Goal: Task Accomplishment & Management: Manage account settings

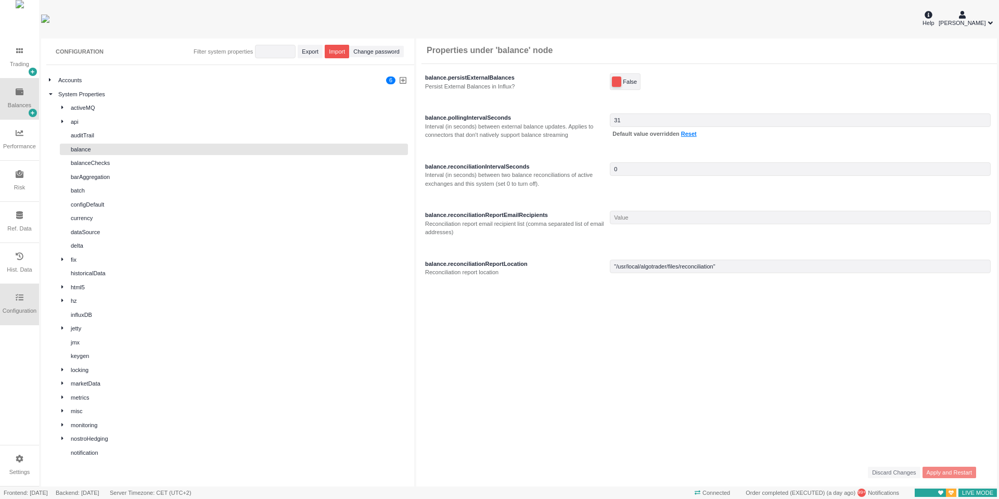
click at [19, 99] on div "Balances" at bounding box center [19, 99] width 39 height 41
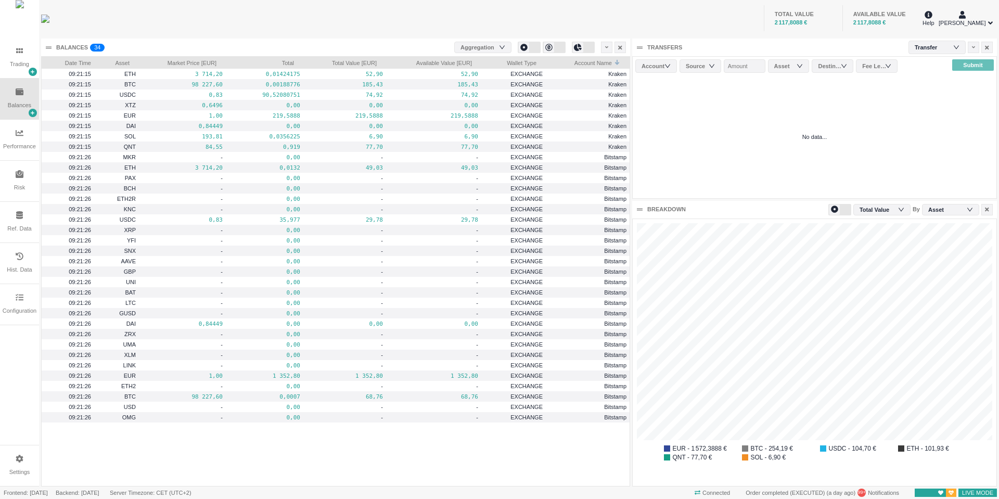
scroll to position [267, 364]
click at [36, 110] on div "Balances" at bounding box center [19, 99] width 39 height 41
click at [36, 112] on div at bounding box center [33, 113] width 8 height 8
click at [49, 133] on li "Balances Table" at bounding box center [60, 131] width 62 height 17
click at [308, 49] on div "BALANCES 0 1 2 3 4 5 6 7 8 9 0 1 2 3 4 5 6 7 8 9 0 1 2 3 4 5 6 7 8 9 0 1 2 3 4 …" at bounding box center [335, 48] width 589 height 18
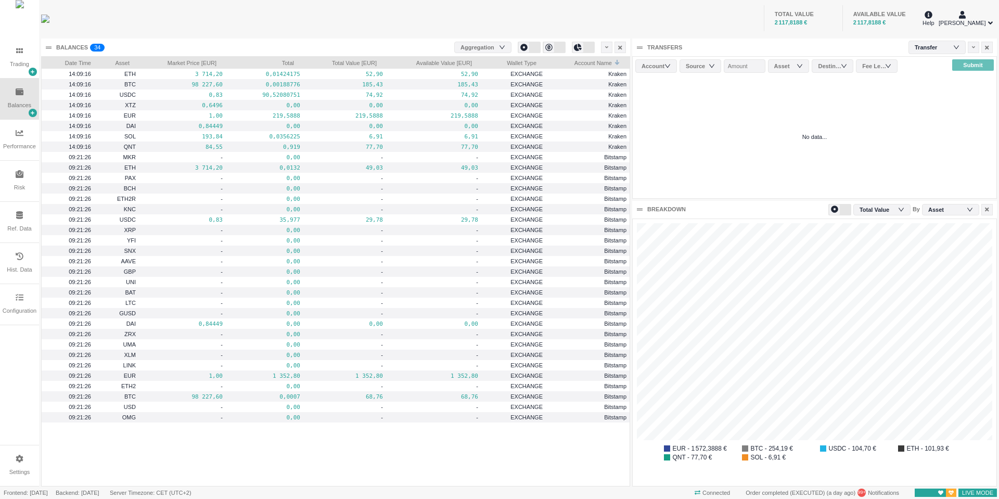
click at [500, 49] on div "Aggregation" at bounding box center [481, 47] width 40 height 10
click at [475, 102] on li "Wallet Type" at bounding box center [482, 98] width 57 height 17
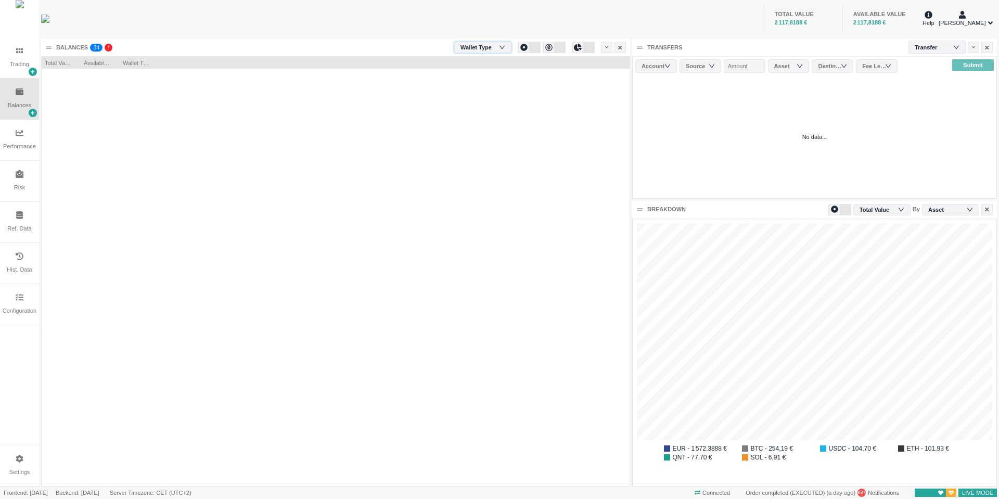
scroll to position [416, 588]
click at [483, 45] on div "Wallet Type" at bounding box center [482, 48] width 42 height 16
click at [481, 77] on li "Account" at bounding box center [482, 81] width 57 height 17
click at [480, 53] on div "Account" at bounding box center [477, 48] width 33 height 16
click at [400, 92] on div "1 500,37 1 500,37 Bitstamp 617,4588 617,4588 Kraken" at bounding box center [336, 271] width 588 height 404
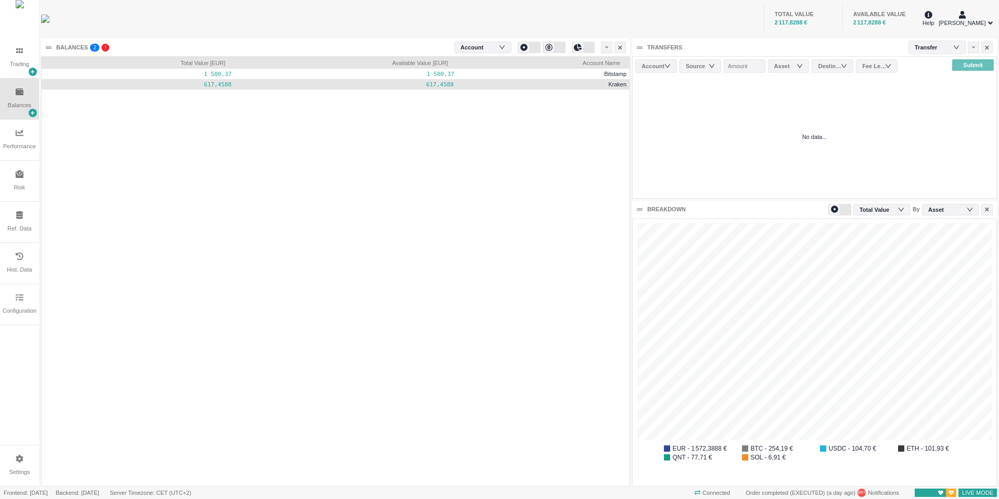
click at [412, 80] on pre "617,4588" at bounding box center [345, 85] width 215 height 12
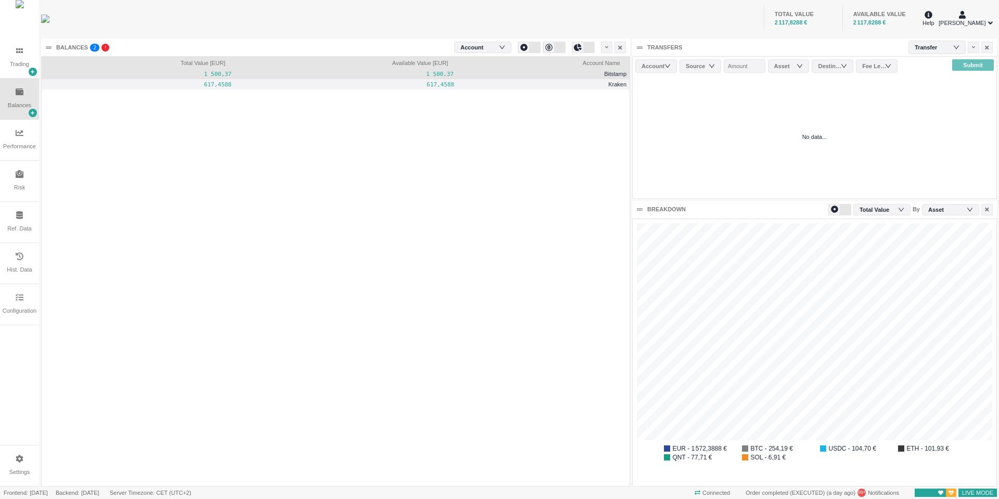
click at [421, 73] on pre "1 500,37" at bounding box center [345, 74] width 215 height 12
click at [433, 74] on pre "1 500,37" at bounding box center [345, 74] width 215 height 12
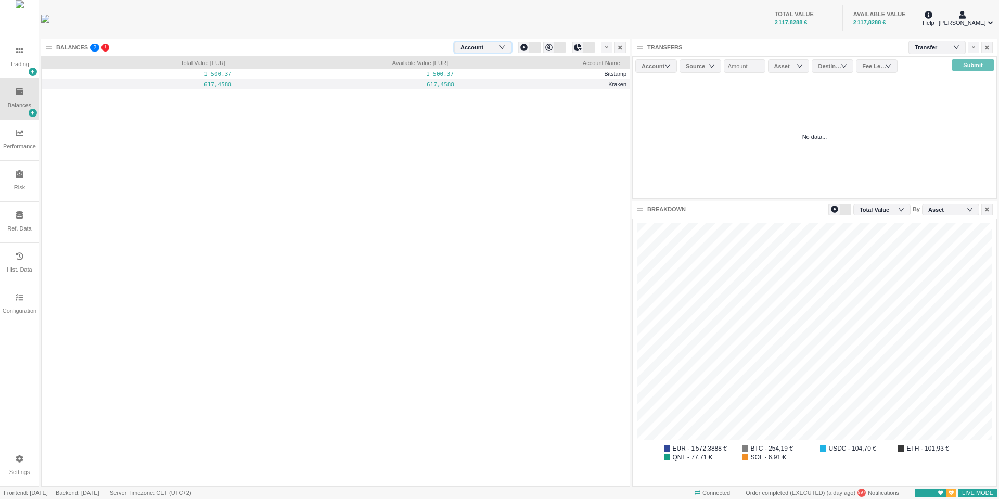
click at [469, 48] on div "Account" at bounding box center [477, 48] width 33 height 16
click at [471, 113] on li "Asset" at bounding box center [482, 114] width 57 height 17
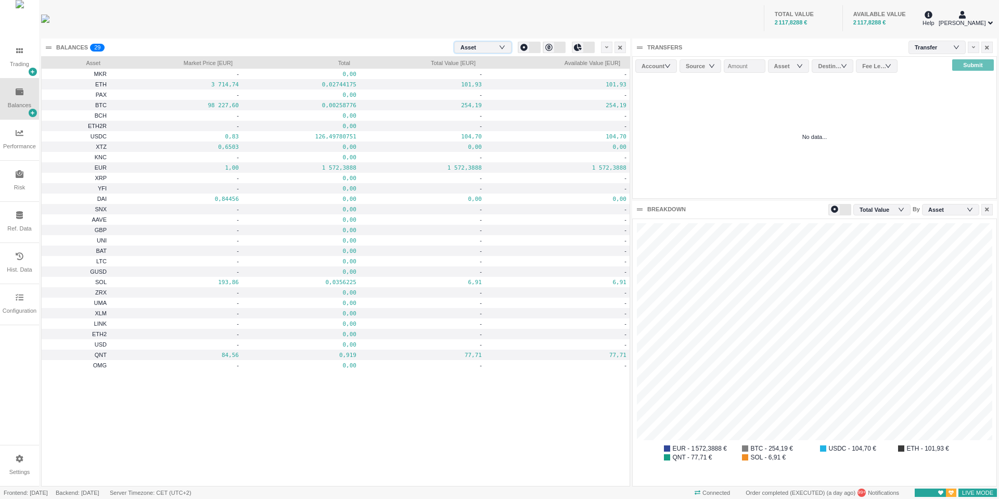
click at [471, 49] on div "Asset" at bounding box center [474, 48] width 26 height 16
click at [475, 69] on li "None" at bounding box center [482, 64] width 57 height 17
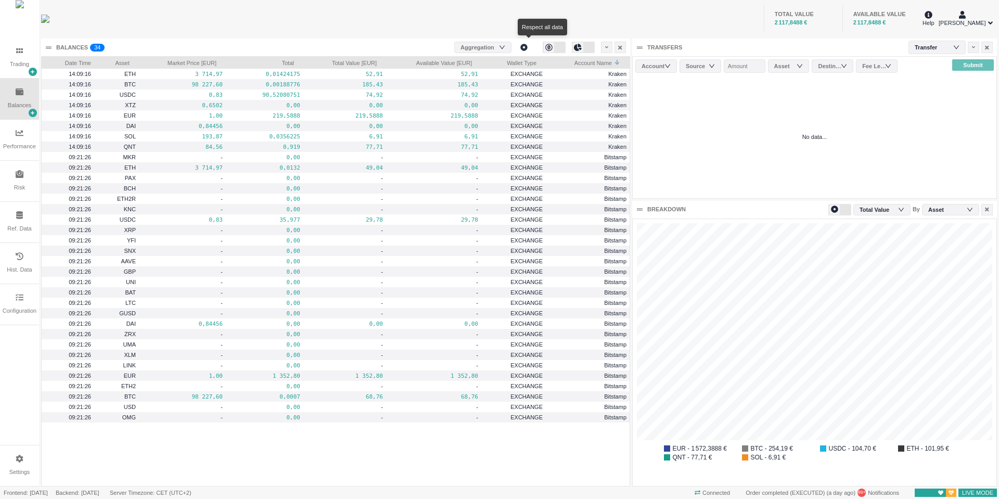
click at [536, 50] on div at bounding box center [529, 47] width 23 height 11
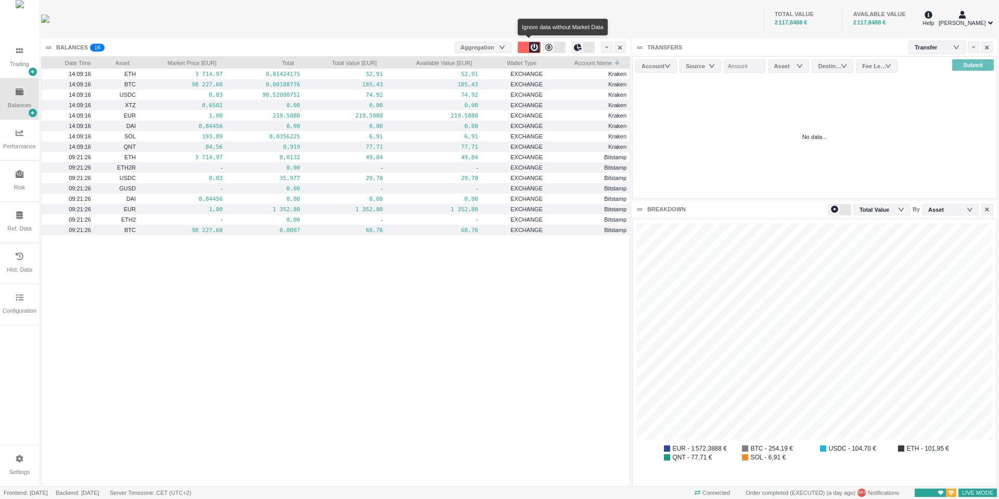
click at [535, 50] on icon at bounding box center [534, 47] width 7 height 7
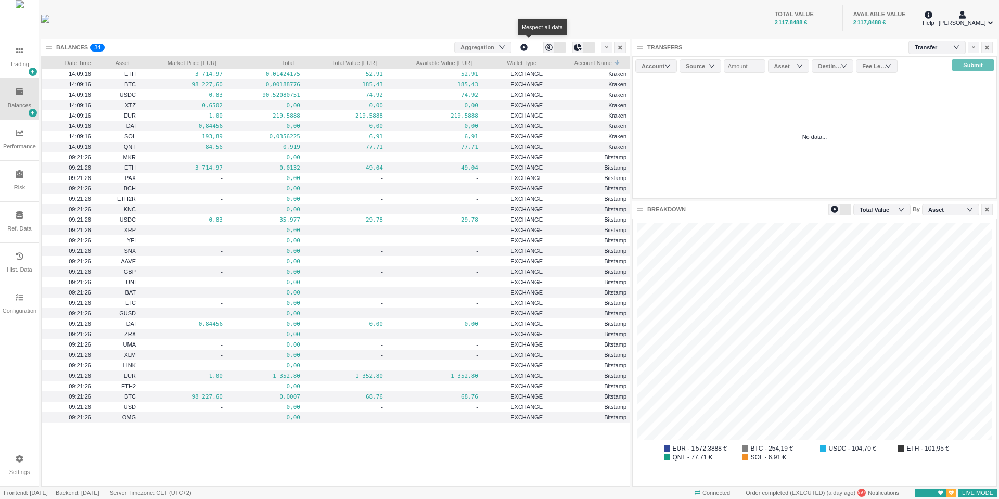
click at [535, 50] on div at bounding box center [529, 47] width 23 height 11
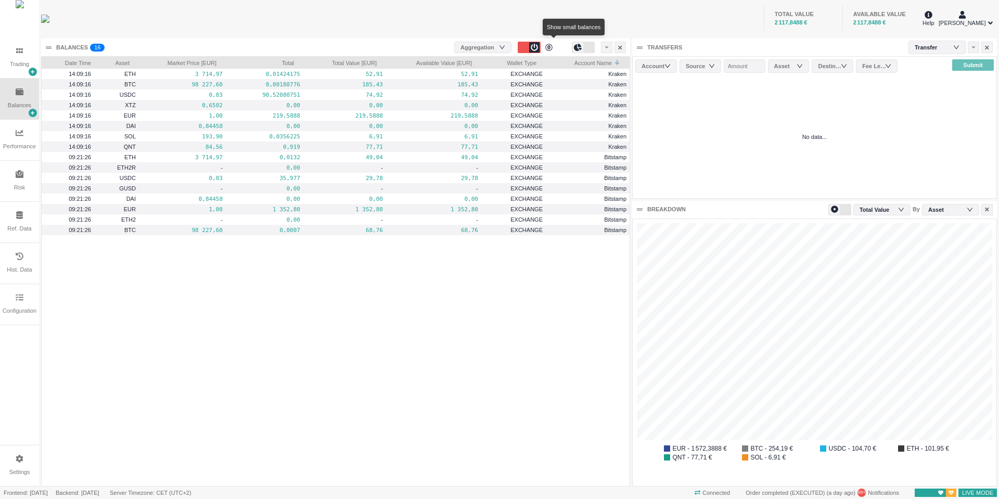
click at [556, 49] on div at bounding box center [554, 47] width 23 height 11
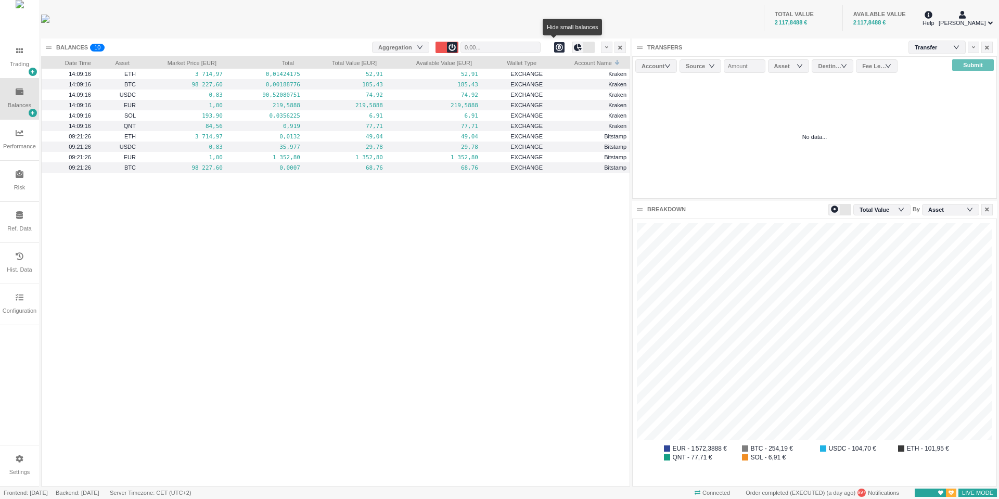
click at [556, 49] on icon at bounding box center [560, 48] width 8 height 8
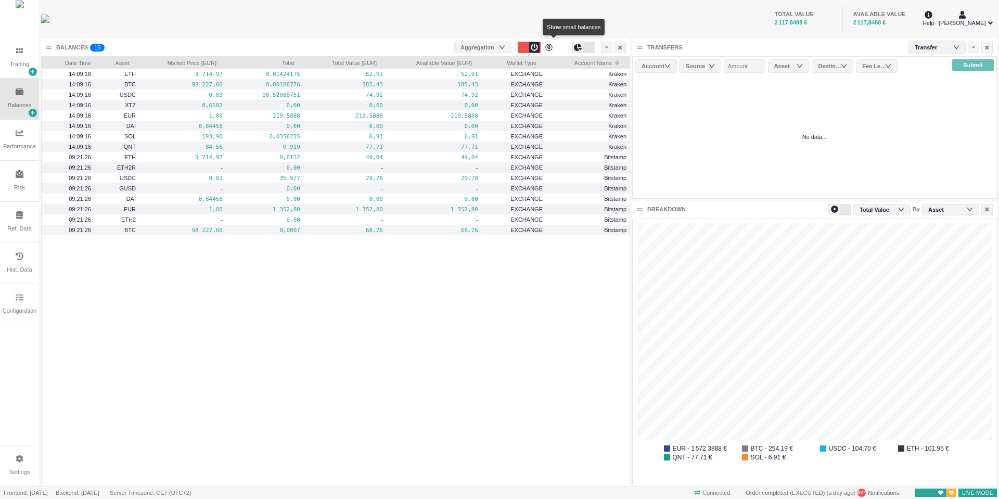
click at [556, 49] on div at bounding box center [554, 47] width 23 height 11
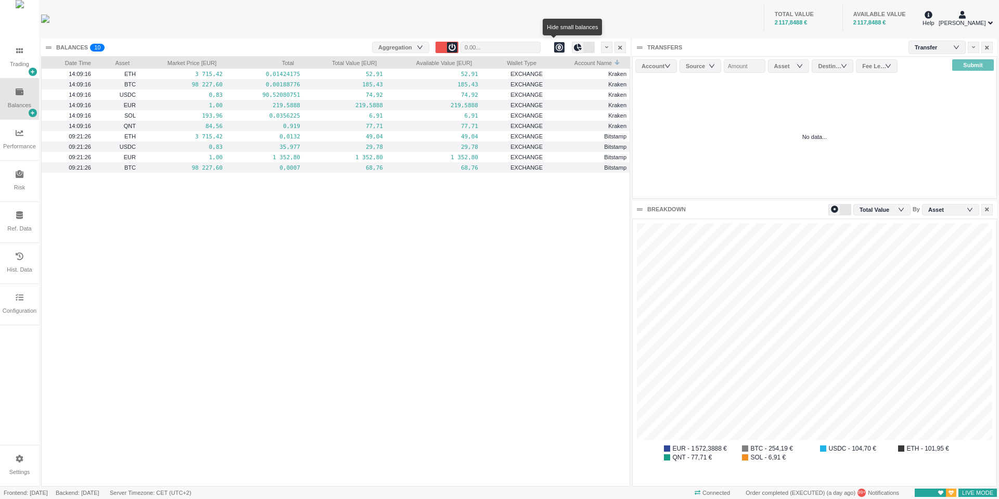
click at [556, 49] on icon at bounding box center [560, 48] width 8 height 8
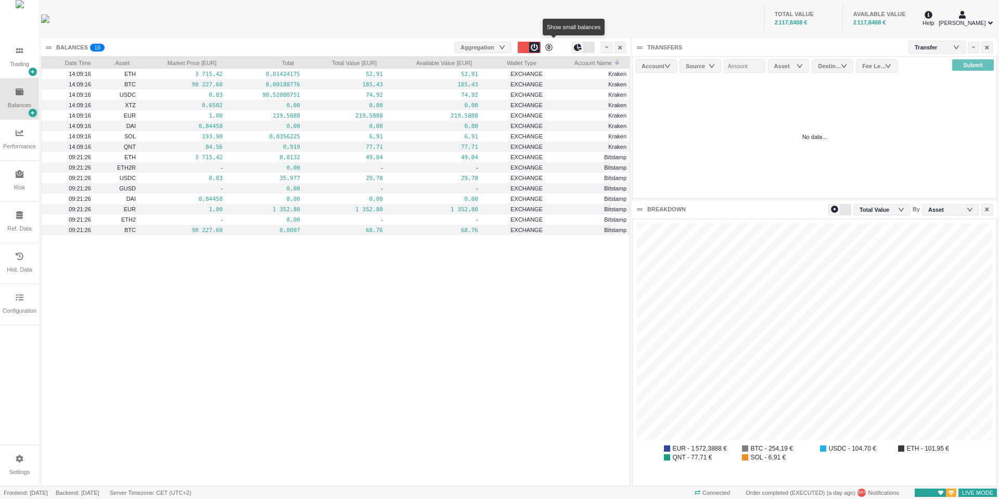
click at [556, 49] on div at bounding box center [554, 47] width 23 height 11
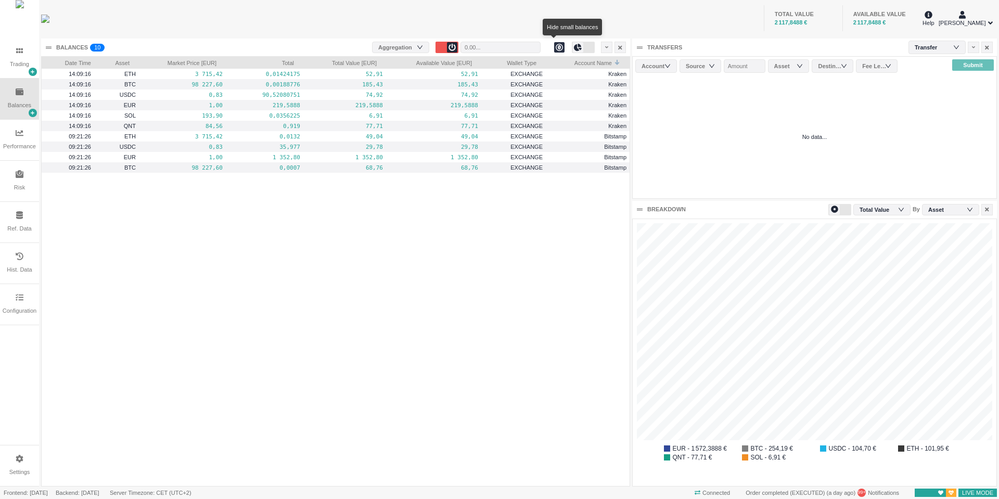
click at [556, 49] on icon at bounding box center [560, 48] width 8 height 8
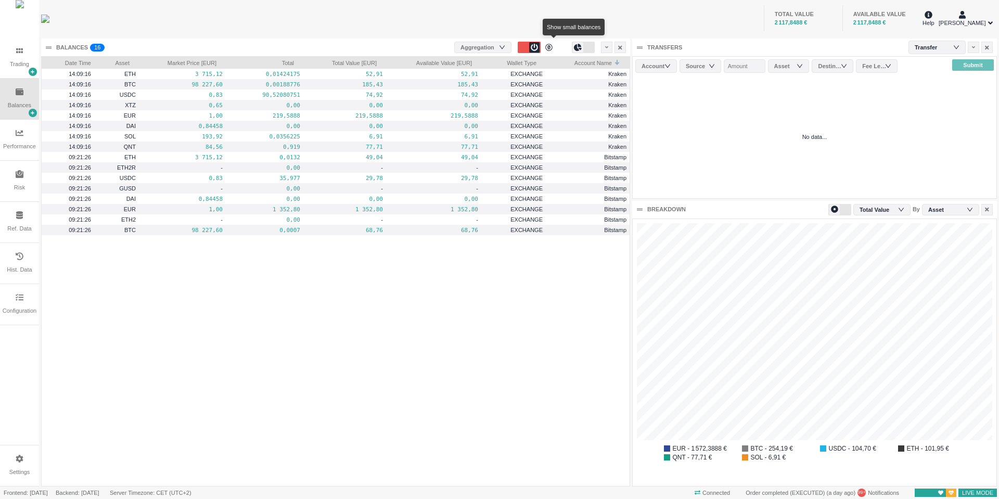
click at [554, 46] on div at bounding box center [549, 47] width 10 height 10
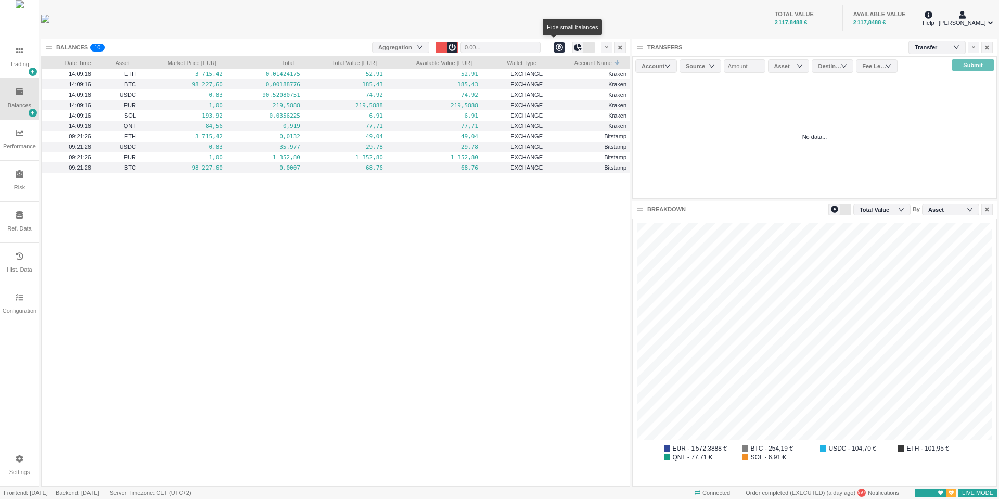
click at [556, 45] on icon at bounding box center [560, 48] width 8 height 8
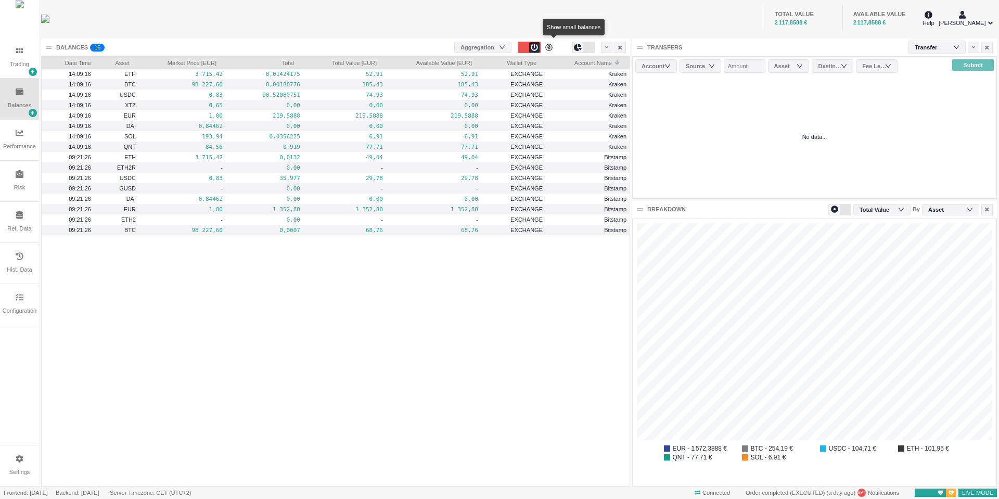
click at [556, 45] on div at bounding box center [554, 47] width 23 height 11
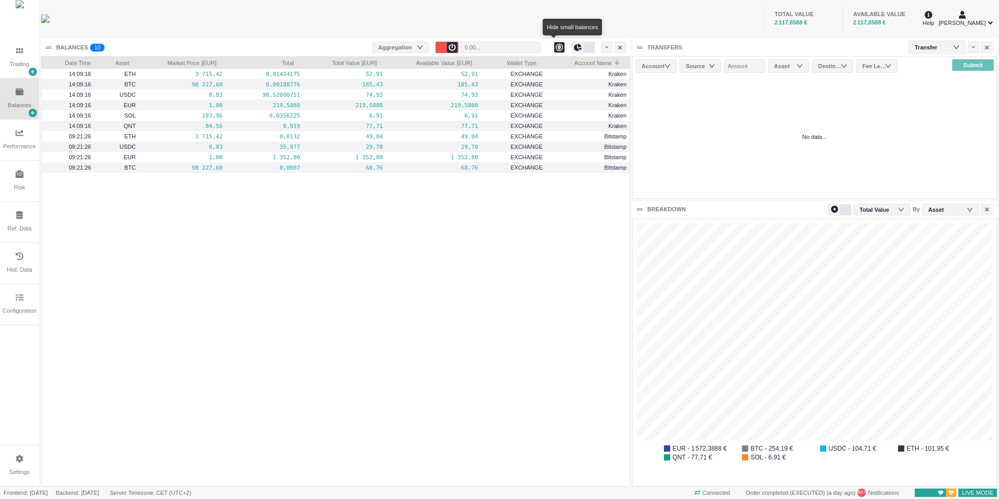
click at [556, 45] on icon at bounding box center [560, 48] width 8 height 8
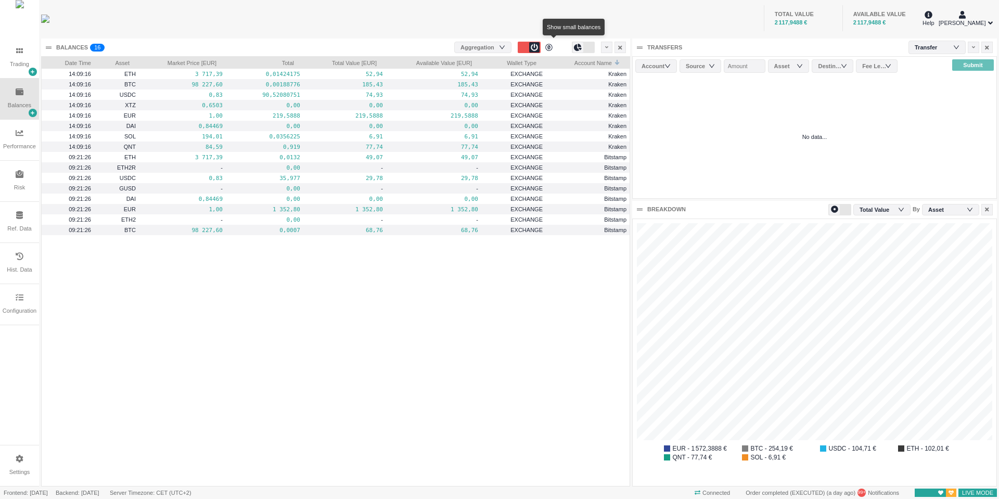
click at [556, 45] on div at bounding box center [554, 47] width 23 height 11
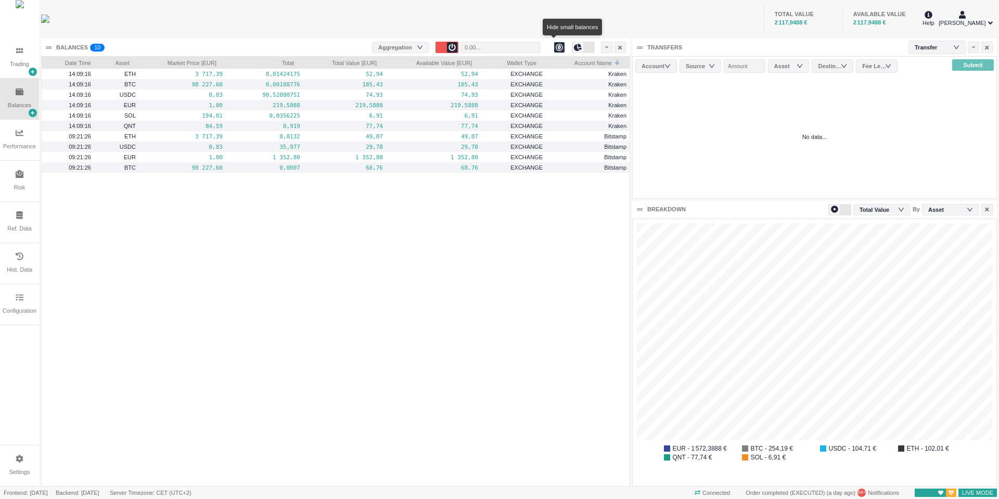
click at [556, 45] on icon at bounding box center [560, 48] width 8 height 8
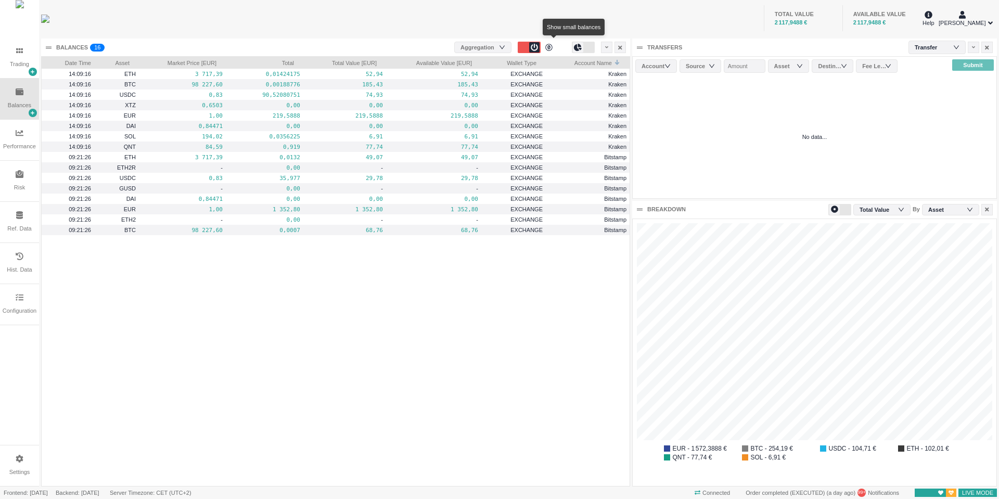
click at [556, 45] on div at bounding box center [554, 47] width 23 height 11
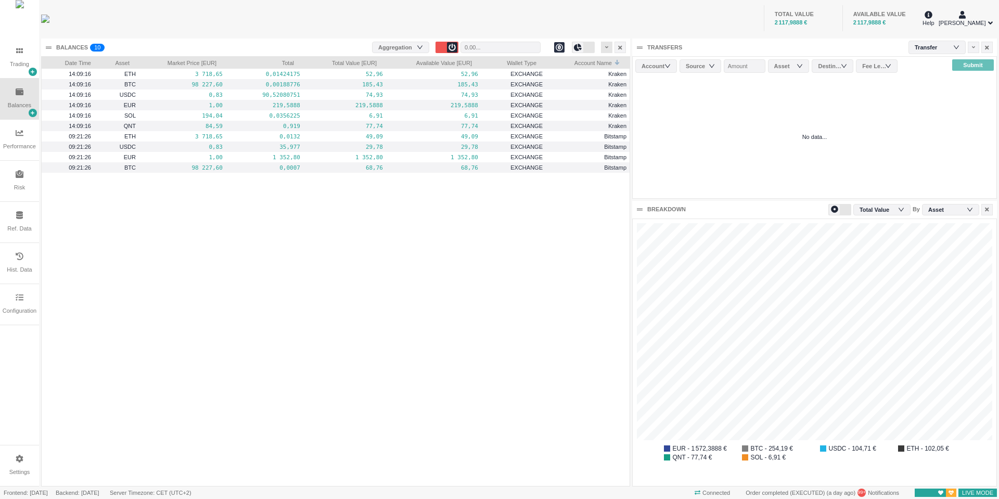
click at [604, 48] on div at bounding box center [606, 47] width 11 height 11
click at [622, 86] on li "Table Settings" at bounding box center [630, 82] width 58 height 17
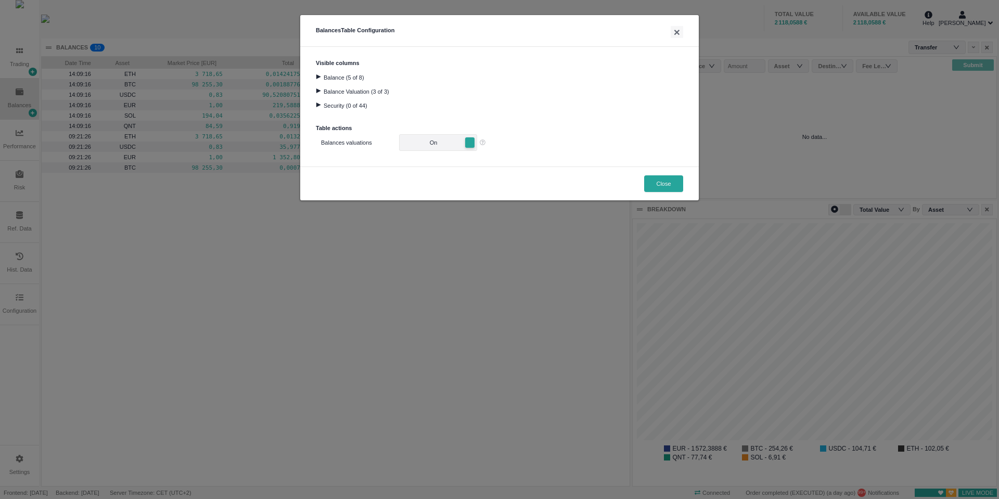
click at [318, 78] on div at bounding box center [318, 76] width 14 height 5
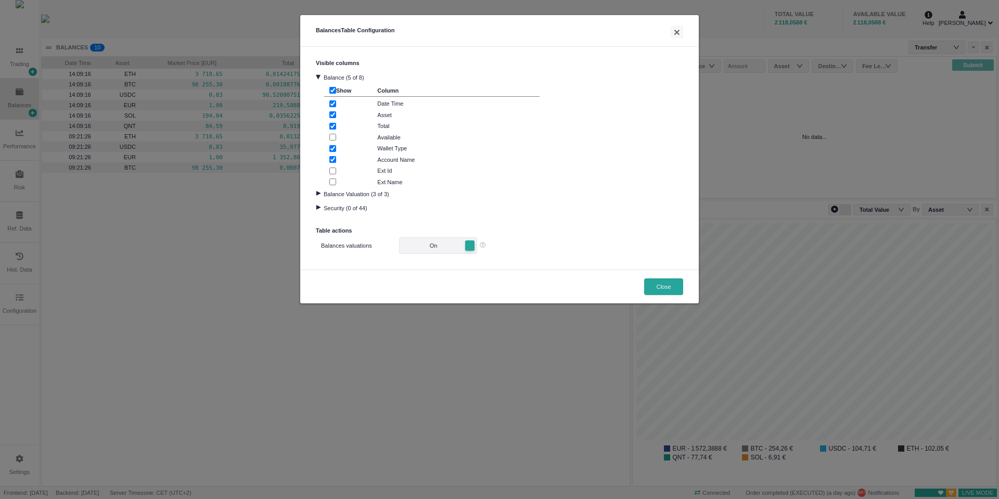
click at [333, 140] on input "checkbox" at bounding box center [332, 137] width 7 height 7
checkbox input "true"
click at [335, 170] on input "checkbox" at bounding box center [332, 171] width 7 height 7
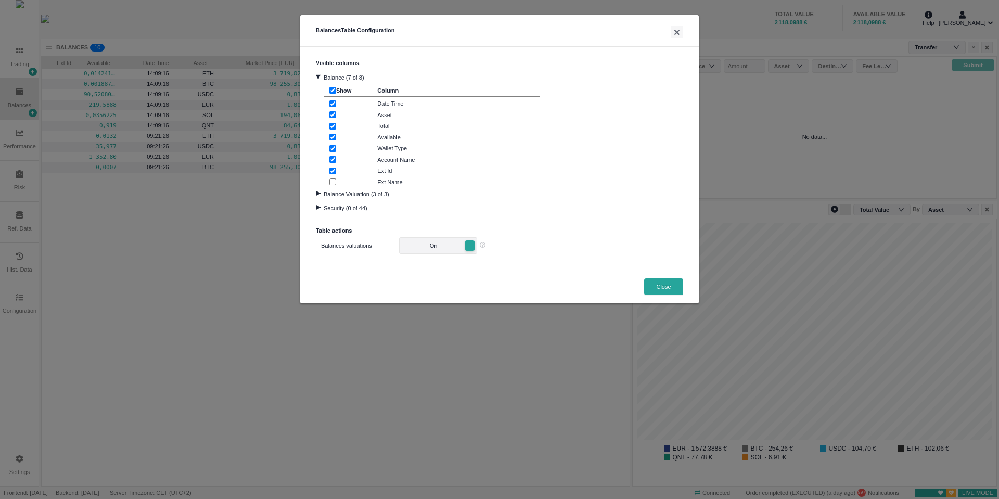
click at [335, 170] on input "checkbox" at bounding box center [332, 171] width 7 height 7
checkbox input "false"
click at [333, 185] on input "checkbox" at bounding box center [332, 181] width 7 height 7
click at [333, 184] on input "checkbox" at bounding box center [332, 181] width 7 height 7
checkbox input "false"
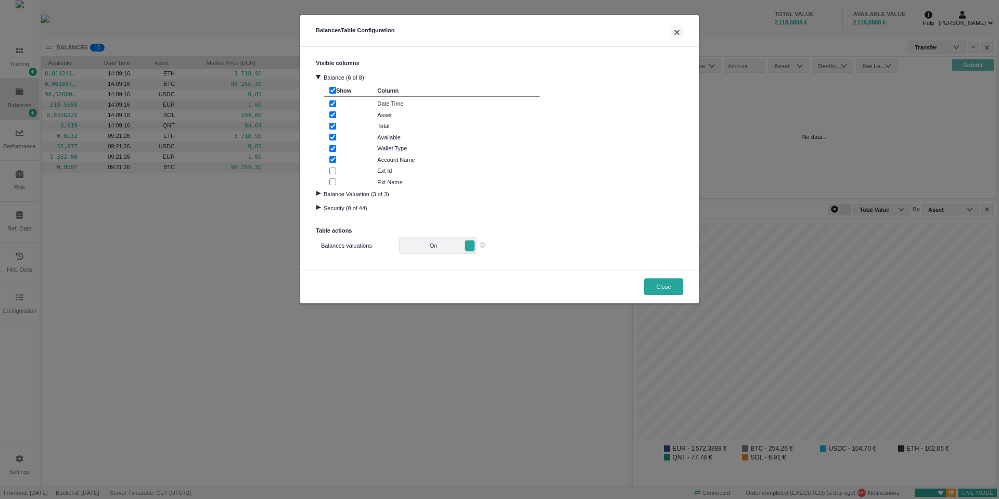
click at [317, 195] on div at bounding box center [318, 193] width 14 height 5
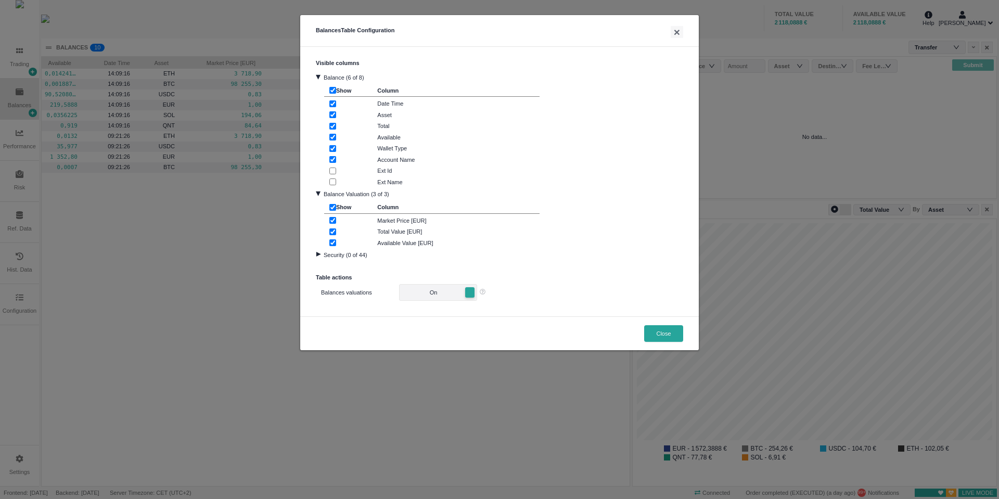
click at [322, 192] on div "Balance Valuation (3 of 3)" at bounding box center [499, 193] width 367 height 14
click at [316, 192] on div at bounding box center [318, 193] width 5 height 14
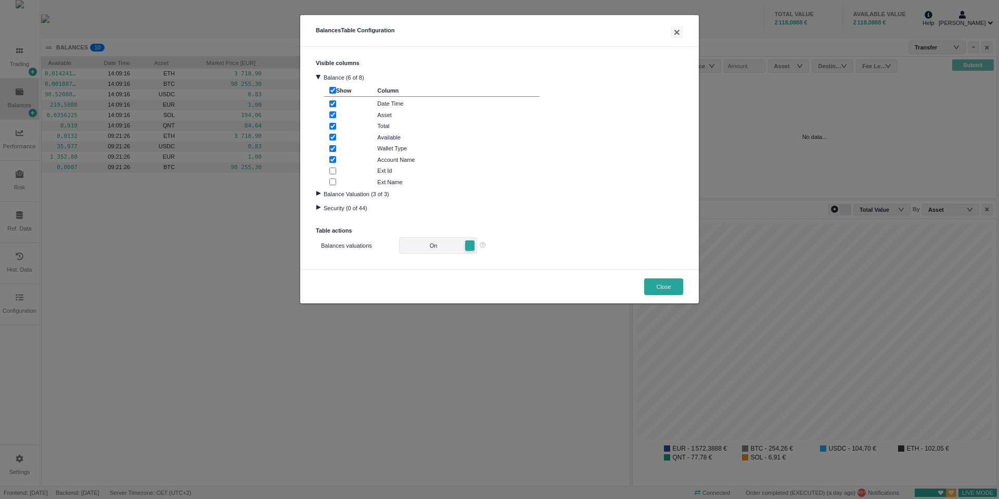
click at [318, 206] on div at bounding box center [318, 207] width 14 height 5
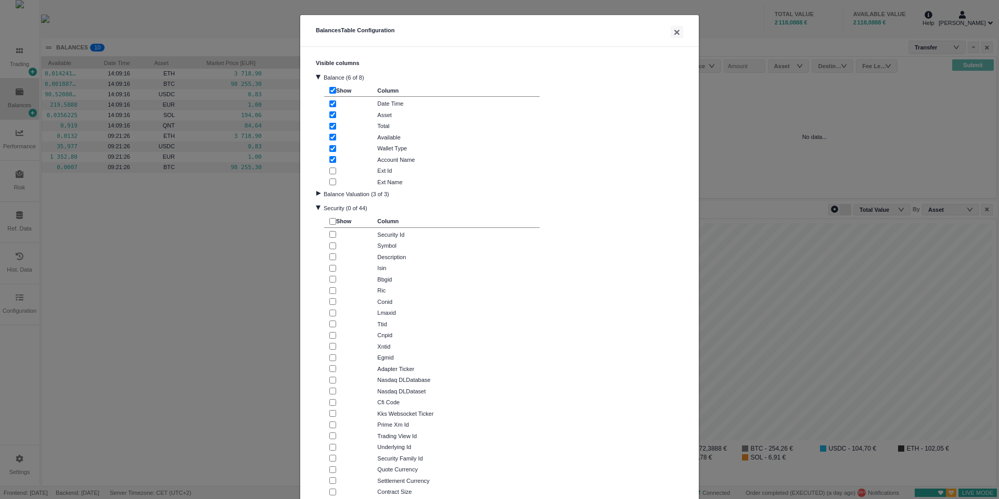
click at [316, 207] on div at bounding box center [318, 207] width 5 height 14
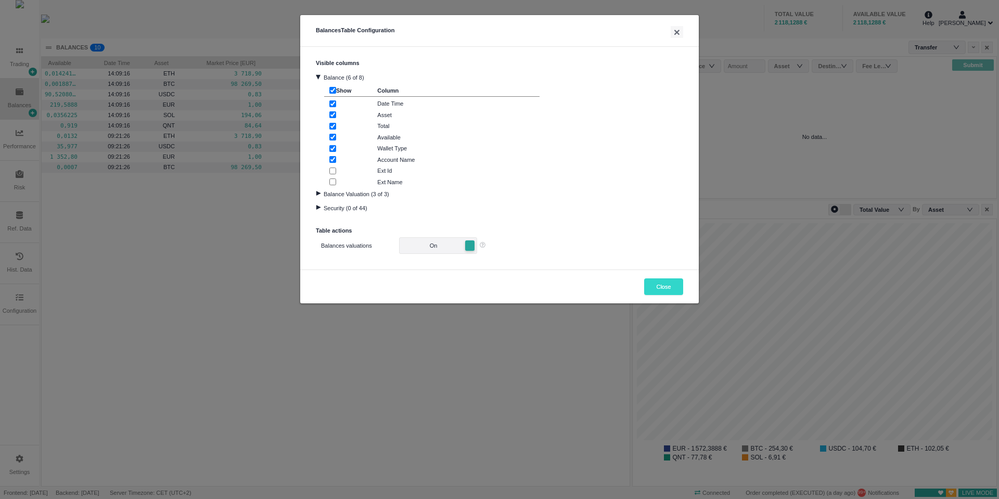
click at [662, 291] on button "Close" at bounding box center [663, 286] width 39 height 17
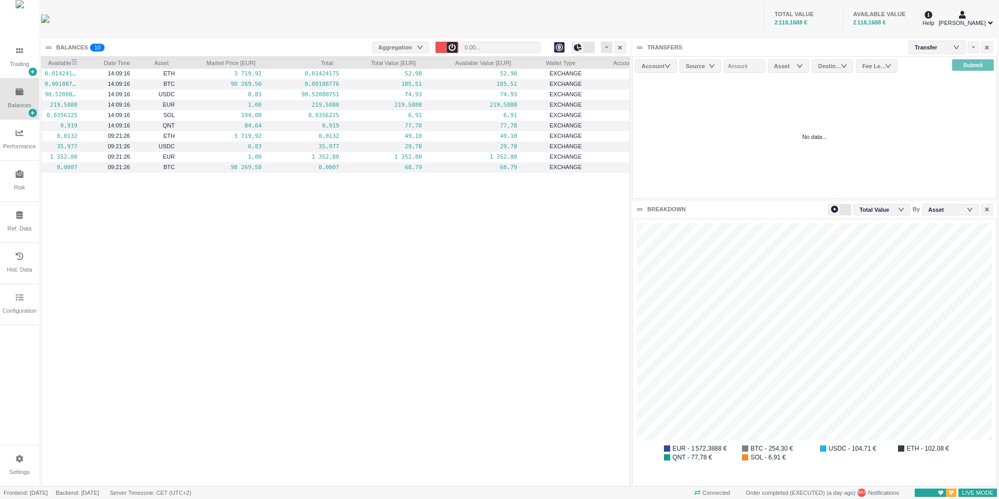
drag, startPoint x: 74, startPoint y: 60, endPoint x: 606, endPoint y: 48, distance: 531.9
click at [606, 48] on icon at bounding box center [607, 48] width 4 height 6
click at [606, 49] on icon at bounding box center [607, 48] width 4 height 6
click at [607, 46] on icon at bounding box center [607, 48] width 4 height 6
click at [609, 82] on li "Table Settings" at bounding box center [630, 82] width 58 height 17
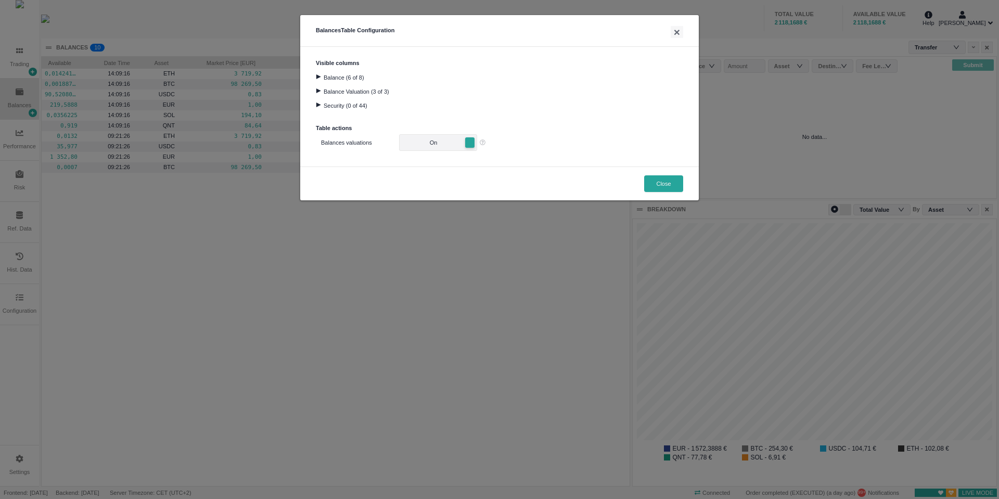
click at [319, 85] on div "Balance Valuation (3 of 3)" at bounding box center [499, 91] width 367 height 14
click at [325, 76] on div at bounding box center [318, 76] width 14 height 5
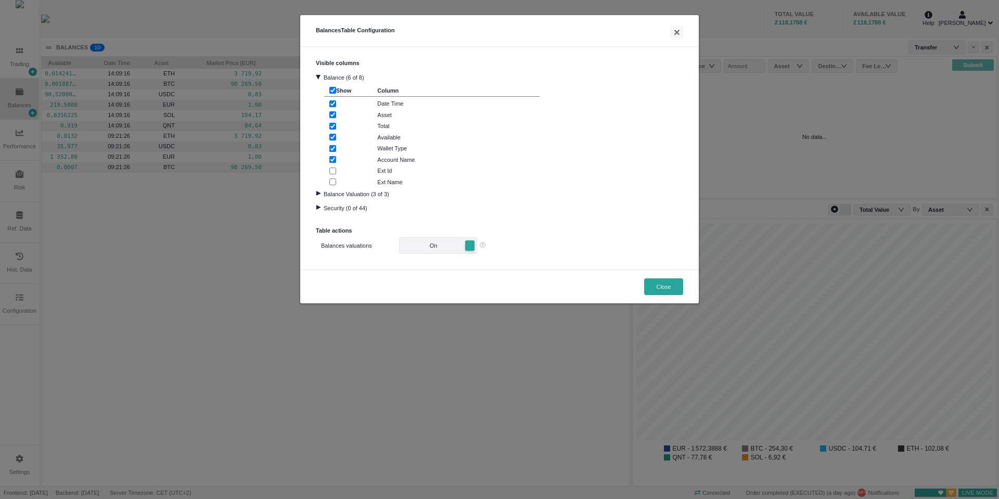
click at [333, 134] on input "checkbox" at bounding box center [332, 137] width 7 height 7
checkbox input "false"
click at [376, 127] on div "Total" at bounding box center [451, 126] width 175 height 9
click at [336, 128] on input "checkbox" at bounding box center [332, 126] width 7 height 7
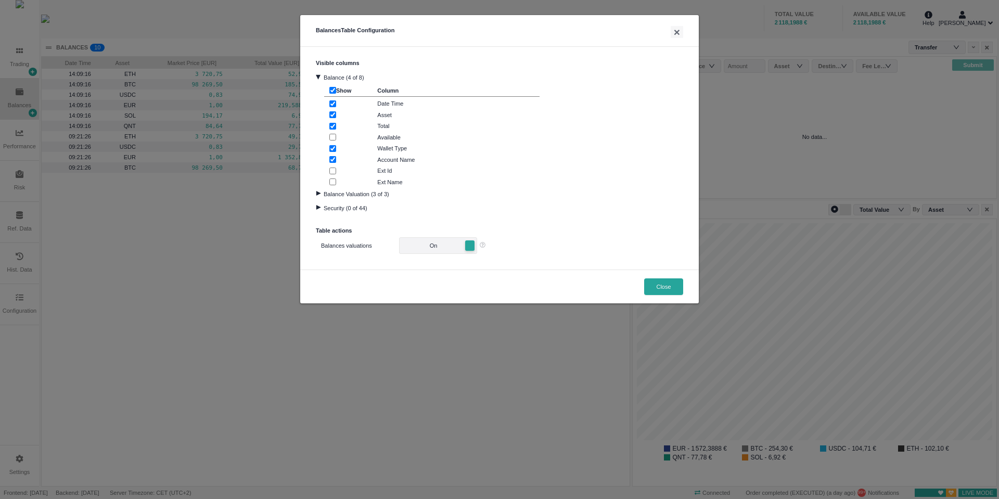
checkbox input "true"
click at [335, 116] on input "checkbox" at bounding box center [332, 114] width 7 height 7
checkbox input "true"
click at [319, 191] on div at bounding box center [318, 193] width 14 height 5
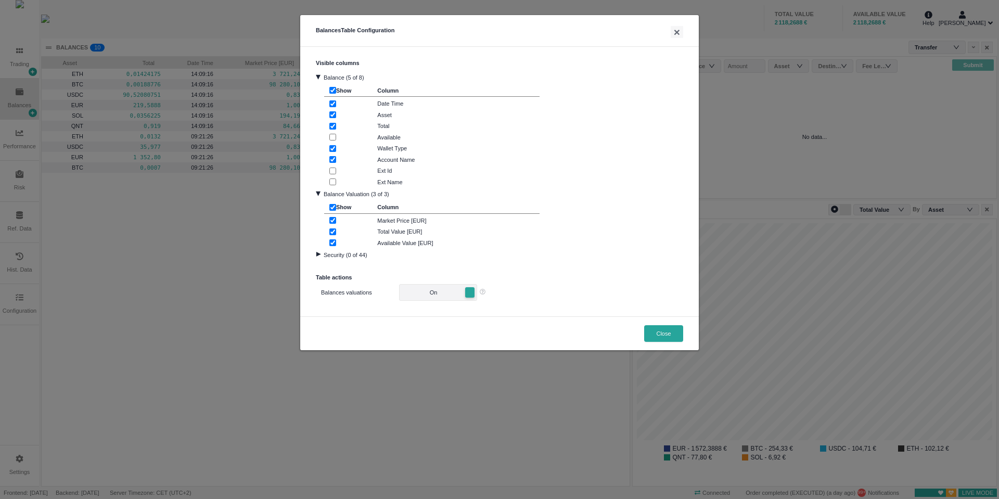
click at [334, 232] on input "checkbox" at bounding box center [332, 231] width 7 height 7
checkbox input "false"
click at [333, 244] on input "checkbox" at bounding box center [332, 242] width 7 height 7
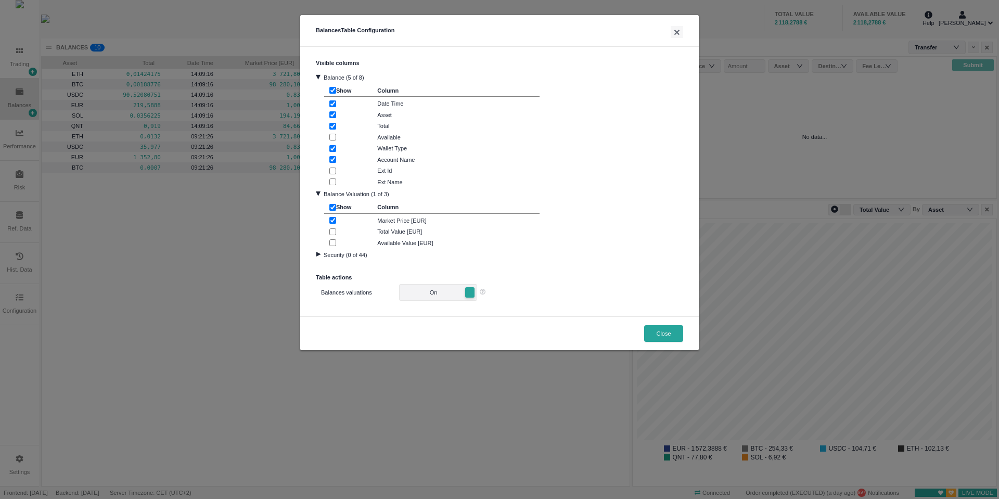
click at [332, 242] on input "checkbox" at bounding box center [332, 242] width 7 height 7
checkbox input "true"
click at [334, 130] on div at bounding box center [346, 126] width 35 height 9
click at [329, 123] on input "checkbox" at bounding box center [332, 126] width 7 height 7
click at [334, 126] on input "checkbox" at bounding box center [332, 126] width 7 height 7
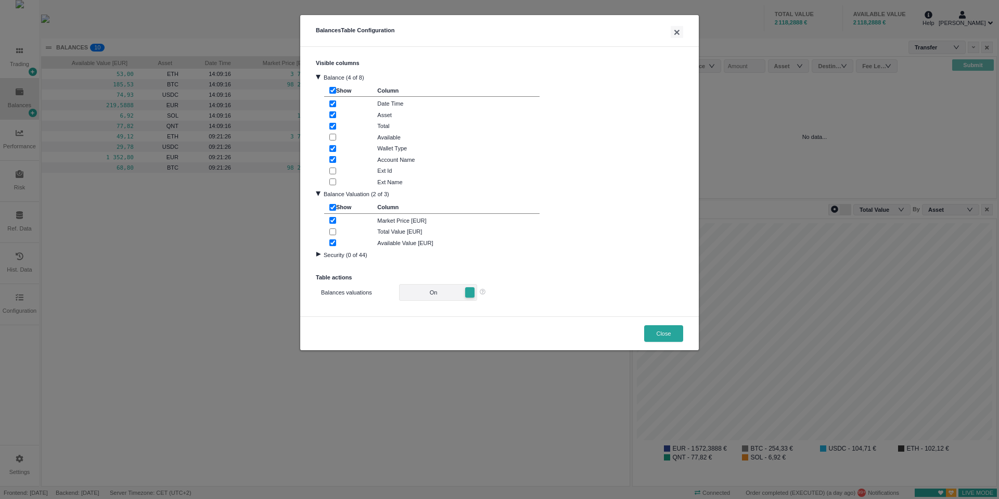
checkbox input "true"
click at [333, 111] on input "checkbox" at bounding box center [332, 114] width 7 height 7
checkbox input "true"
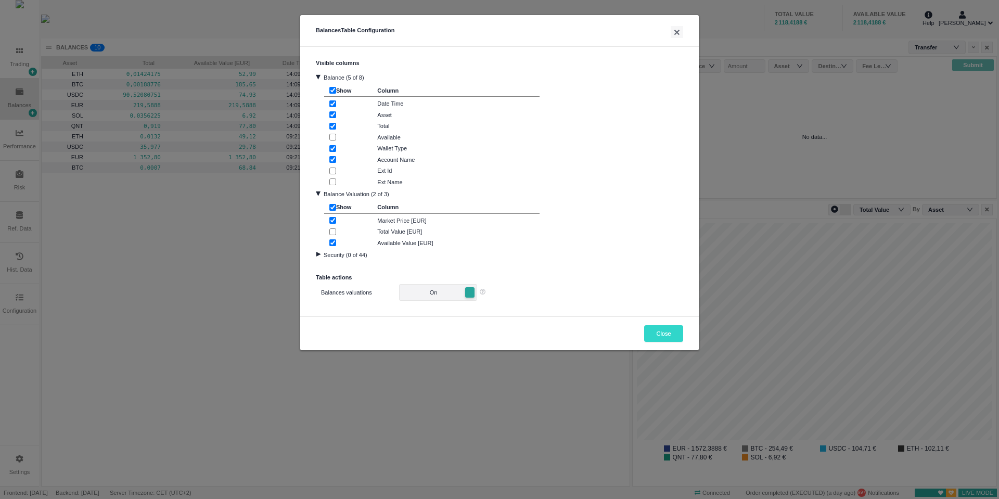
click at [660, 330] on button "Close" at bounding box center [663, 333] width 39 height 17
